Goal: Use online tool/utility: Use online tool/utility

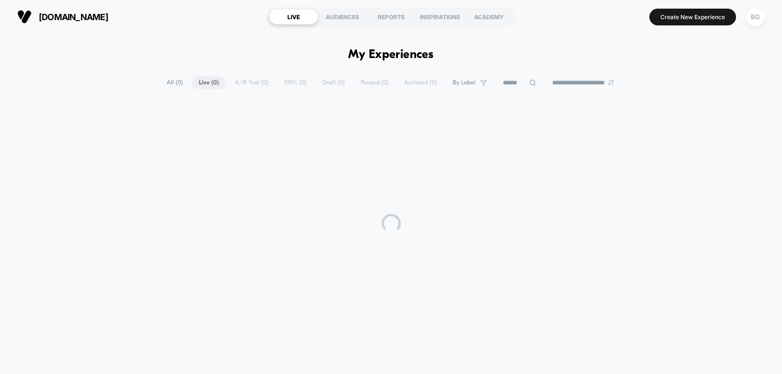
select select "*"
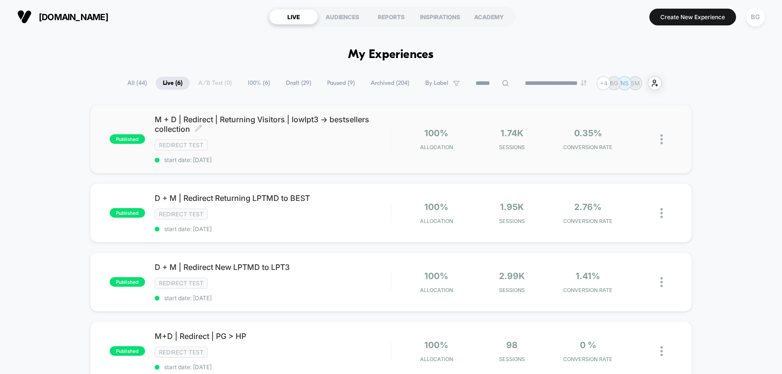
click at [252, 142] on div "Redirect Test" at bounding box center [273, 144] width 236 height 11
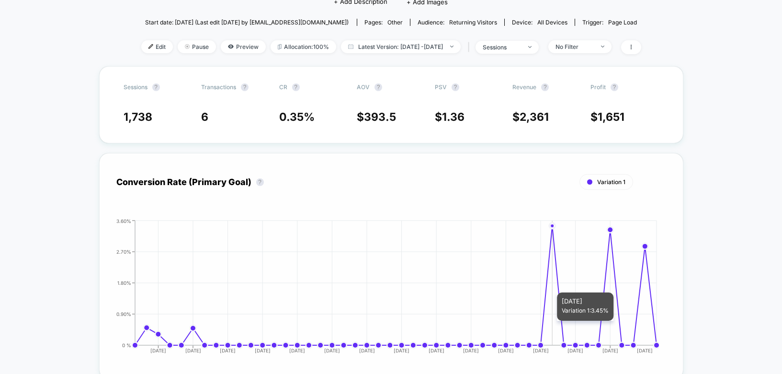
scroll to position [132, 0]
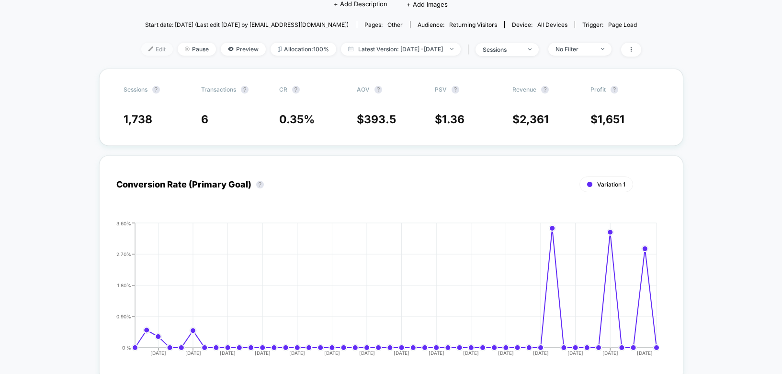
click at [143, 50] on span "Edit" at bounding box center [157, 49] width 32 height 13
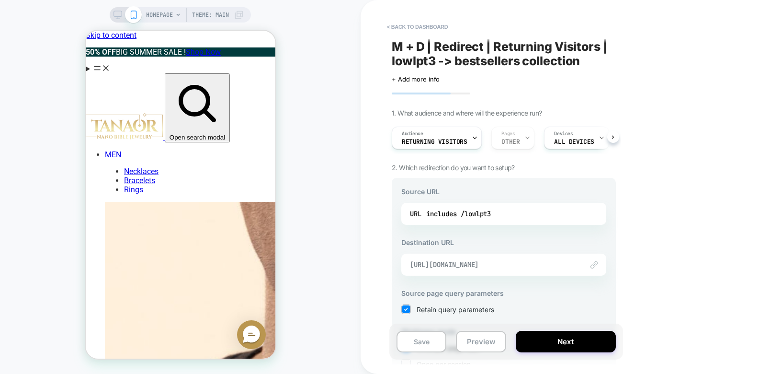
click at [511, 264] on span "https://tanaorjewelry.com/collections/best-sellers" at bounding box center [492, 264] width 164 height 9
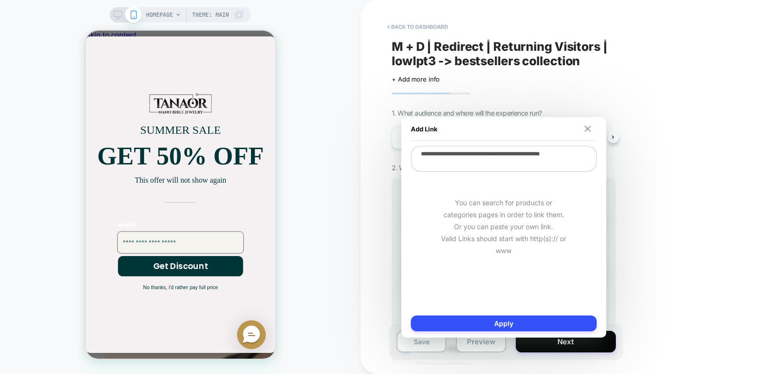
click at [589, 128] on img at bounding box center [587, 128] width 6 height 6
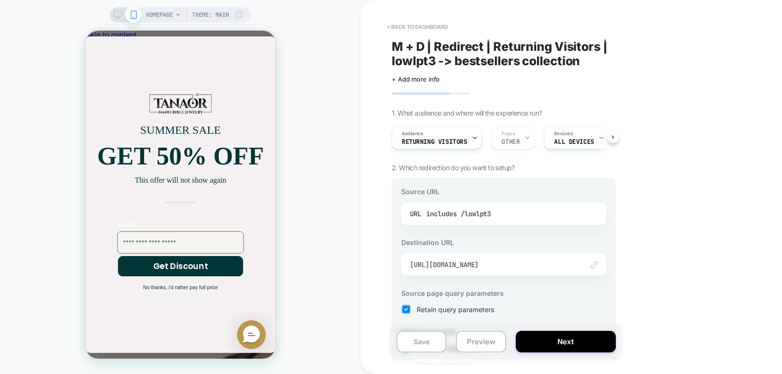
click at [508, 216] on div "URL includes /lowlpt3" at bounding box center [504, 213] width 188 height 14
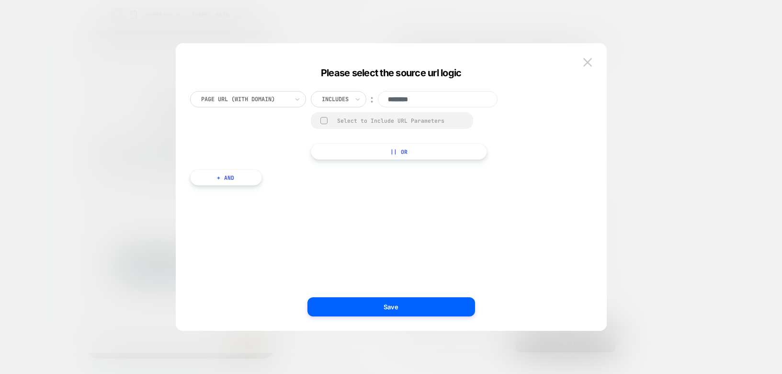
click at [350, 100] on div "Includes" at bounding box center [335, 99] width 29 height 11
click at [532, 127] on div "Page Url (WITH DOMAIN) Includes ︰ ******** Select to Include URL Parameters || …" at bounding box center [386, 125] width 393 height 68
click at [587, 62] on img at bounding box center [587, 62] width 9 height 8
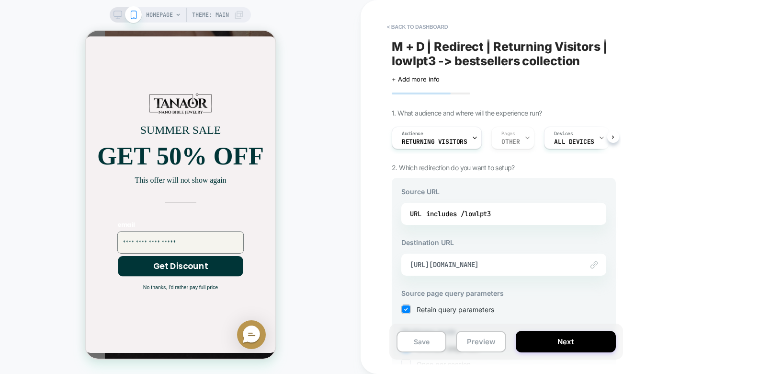
scroll to position [413, 0]
click at [235, 33] on div "Close dialog SUMMER SALE GET 50% OFF This offer will not show again email Get D…" at bounding box center [180, 195] width 190 height 328
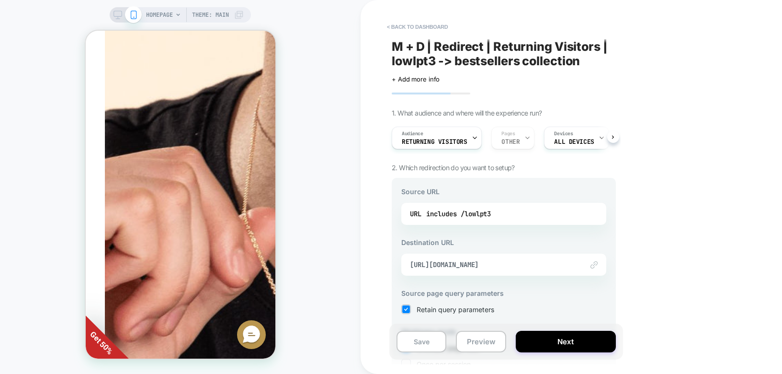
scroll to position [0, 0]
